Goal: Information Seeking & Learning: Learn about a topic

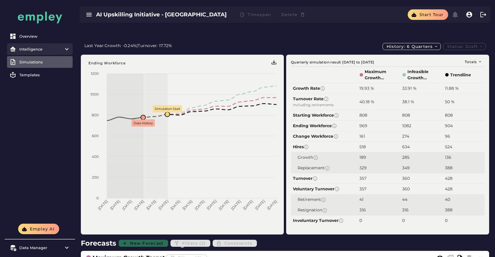
click at [42, 52] on item\) "Intelligence" at bounding box center [40, 49] width 66 height 12
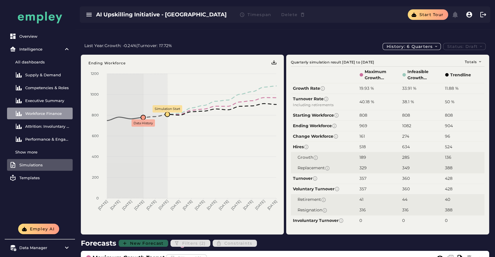
click at [44, 113] on div "Workforce Finance" at bounding box center [47, 113] width 45 height 5
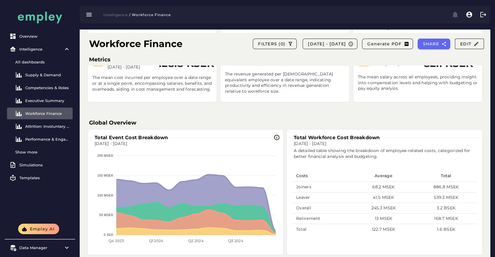
scroll to position [132, 0]
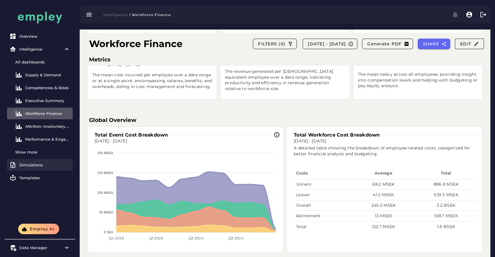
click at [32, 168] on link "Simulations" at bounding box center [40, 165] width 66 height 12
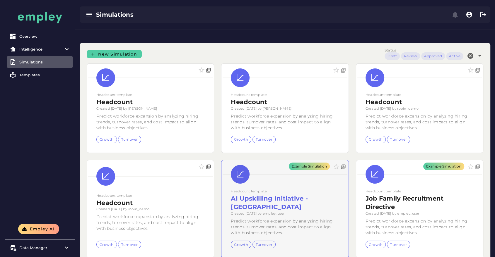
click at [266, 164] on div "Example Simulation" at bounding box center [284, 210] width 127 height 98
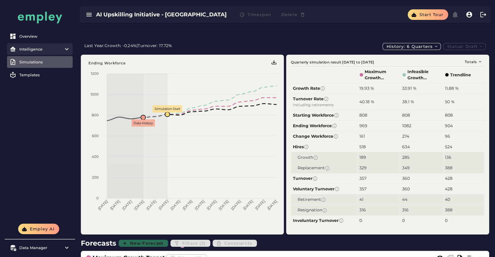
click at [46, 54] on item\) "Intelligence" at bounding box center [40, 49] width 66 height 12
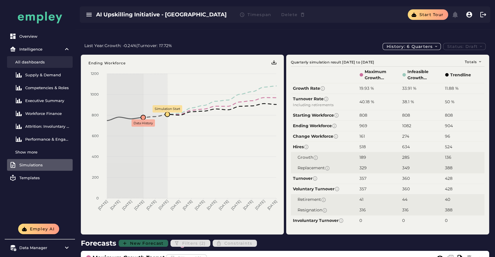
click at [41, 64] on div "All dashboards" at bounding box center [42, 62] width 55 height 5
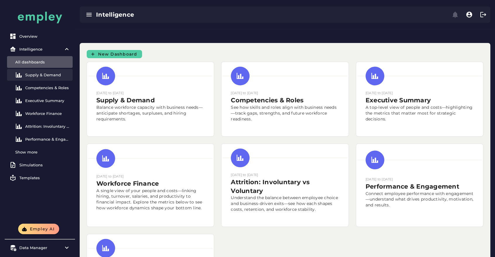
click at [46, 77] on link "Supply & Demand" at bounding box center [40, 75] width 66 height 12
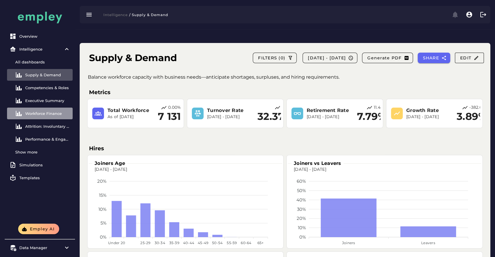
click at [42, 112] on div "Workforce Finance" at bounding box center [47, 113] width 45 height 5
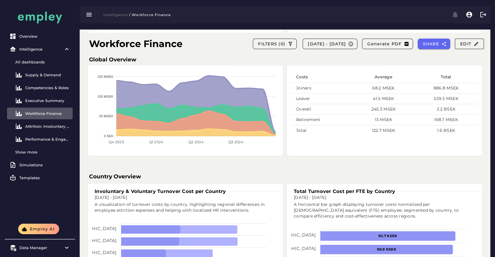
scroll to position [228, 0]
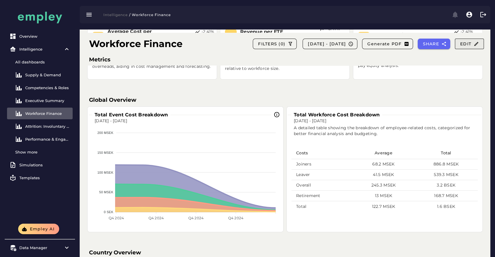
click at [469, 46] on span "Edit" at bounding box center [469, 43] width 19 height 5
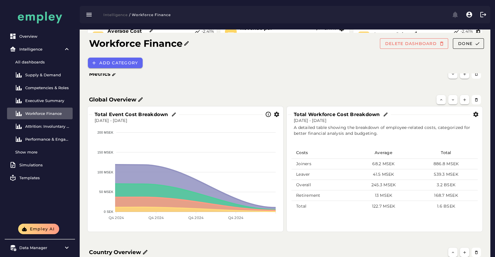
scroll to position [176, 0]
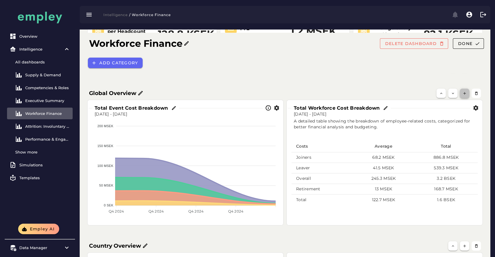
click at [465, 89] on button "button" at bounding box center [464, 93] width 9 height 9
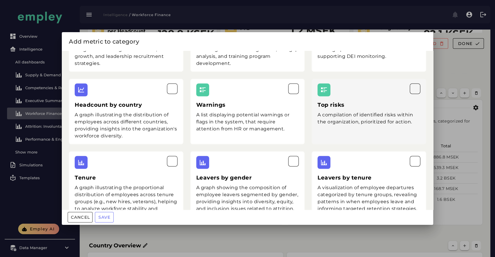
scroll to position [1006, 0]
click at [342, 86] on div "Top risks A compilation of identified risks within the organization, prioritize…" at bounding box center [369, 111] width 115 height 66
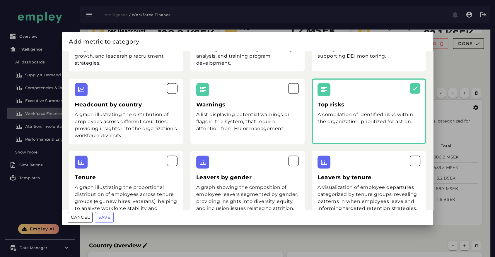
click at [106, 220] on span "Save" at bounding box center [104, 217] width 13 height 5
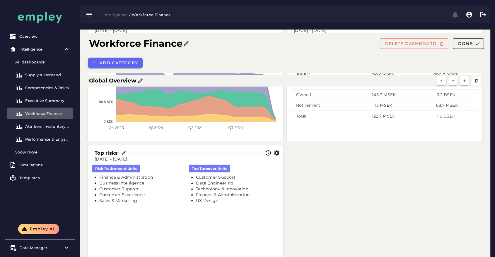
scroll to position [260, 0]
click at [277, 150] on icon "button" at bounding box center [277, 153] width 6 height 6
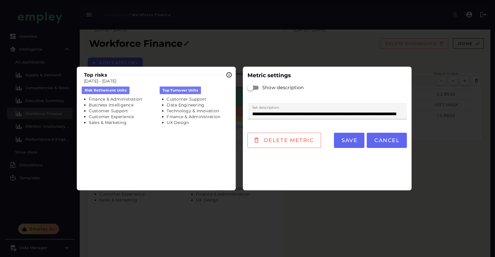
scroll to position [0, 0]
click at [290, 140] on span "Delete metric" at bounding box center [288, 140] width 51 height 6
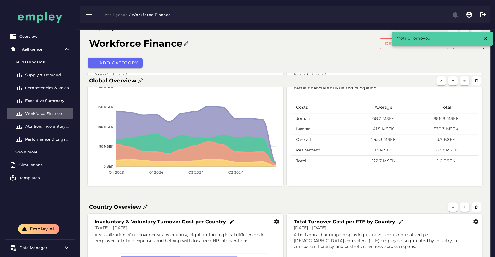
scroll to position [213, 0]
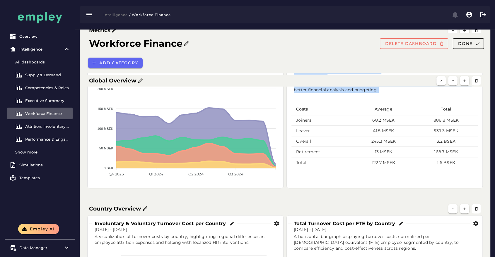
drag, startPoint x: 407, startPoint y: 82, endPoint x: 335, endPoint y: 100, distance: 74.6
click at [335, 100] on div "Global Overview Total Workforce Cost Breakdown [DATE] - [DATE] A detailed table…" at bounding box center [285, 120] width 406 height 148
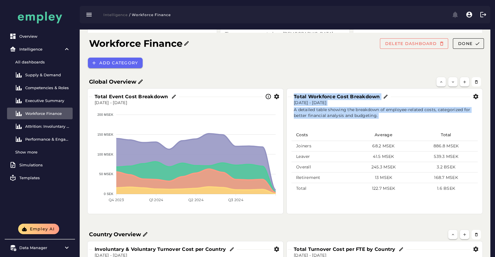
scroll to position [144, 0]
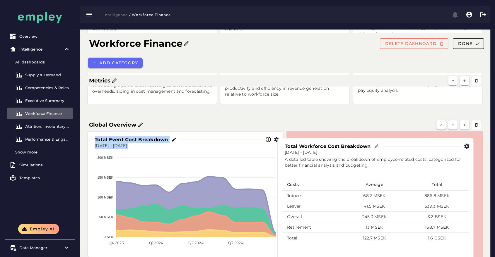
click at [286, 139] on div "Total Workforce Cost Breakdown [DATE] - [DATE] A detailed table showing the bre…" at bounding box center [376, 201] width 196 height 125
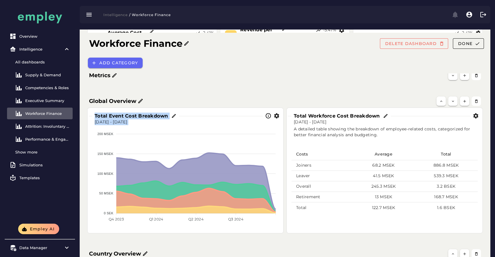
scroll to position [168, 0]
click at [467, 42] on span "Done" at bounding box center [465, 43] width 15 height 5
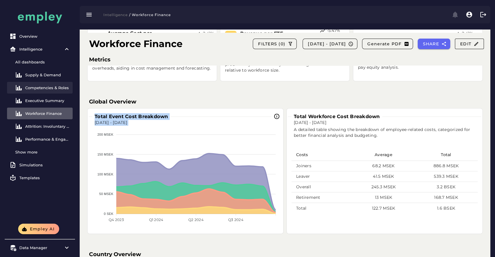
click at [60, 90] on div "Competencies & Roles" at bounding box center [47, 88] width 45 height 5
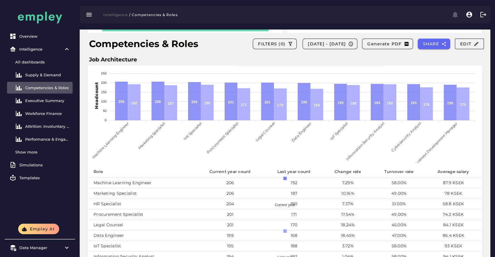
scroll to position [233, 0]
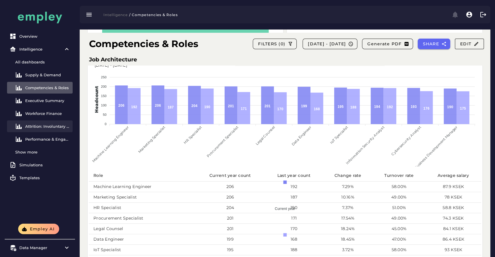
click at [57, 126] on div "Attrition: Involuntary vs Voluntary" at bounding box center [47, 126] width 45 height 5
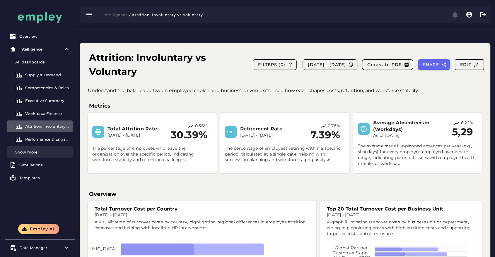
click at [42, 153] on div "Show more" at bounding box center [42, 152] width 55 height 5
click at [41, 168] on link "Simulations" at bounding box center [40, 165] width 66 height 12
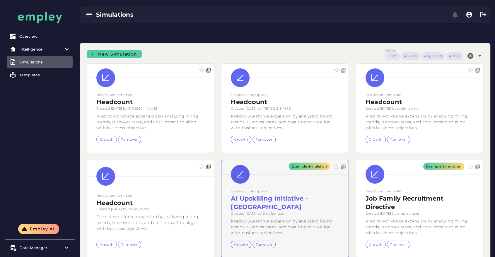
click at [290, 161] on div "Example Simulation" at bounding box center [284, 210] width 127 height 98
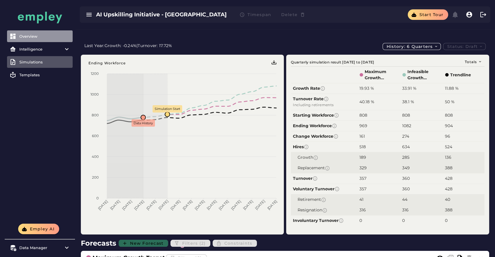
click at [25, 33] on link "Overview" at bounding box center [40, 36] width 66 height 12
